Goal: Transaction & Acquisition: Purchase product/service

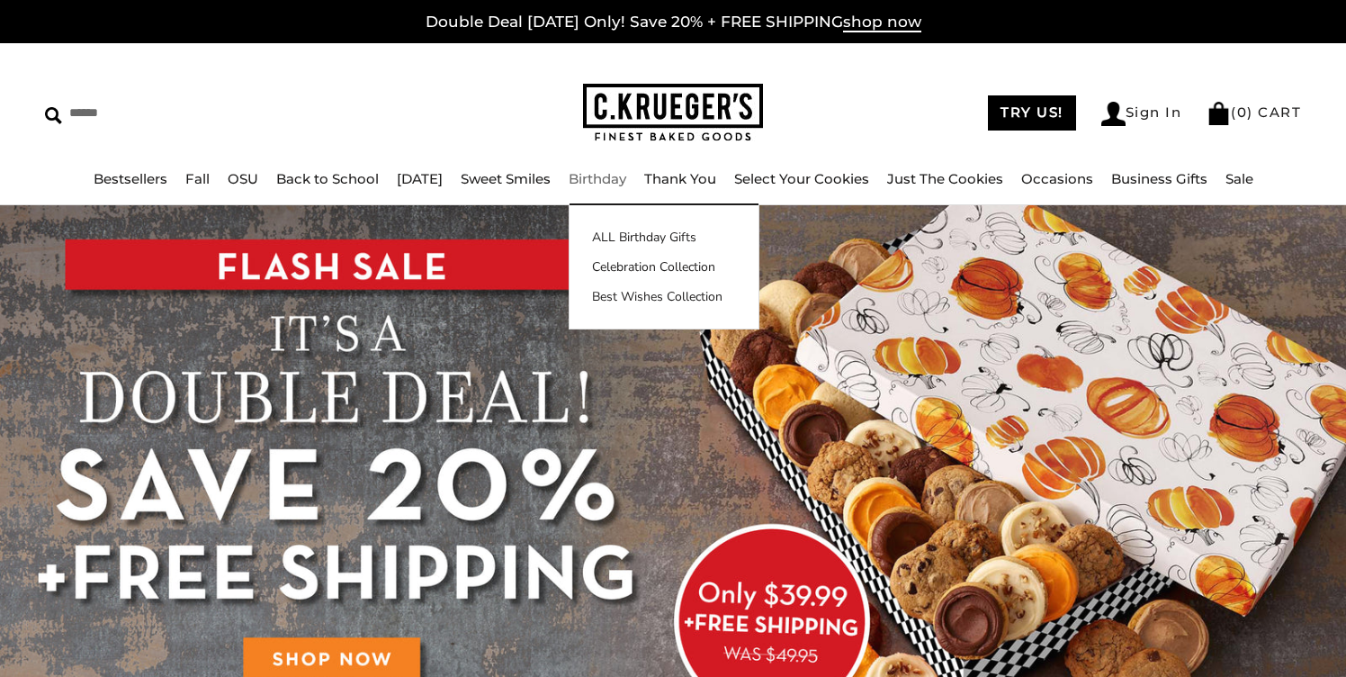
click at [601, 174] on link "Birthday" at bounding box center [598, 178] width 58 height 17
